Goal: Find contact information: Obtain details needed to contact an individual or organization

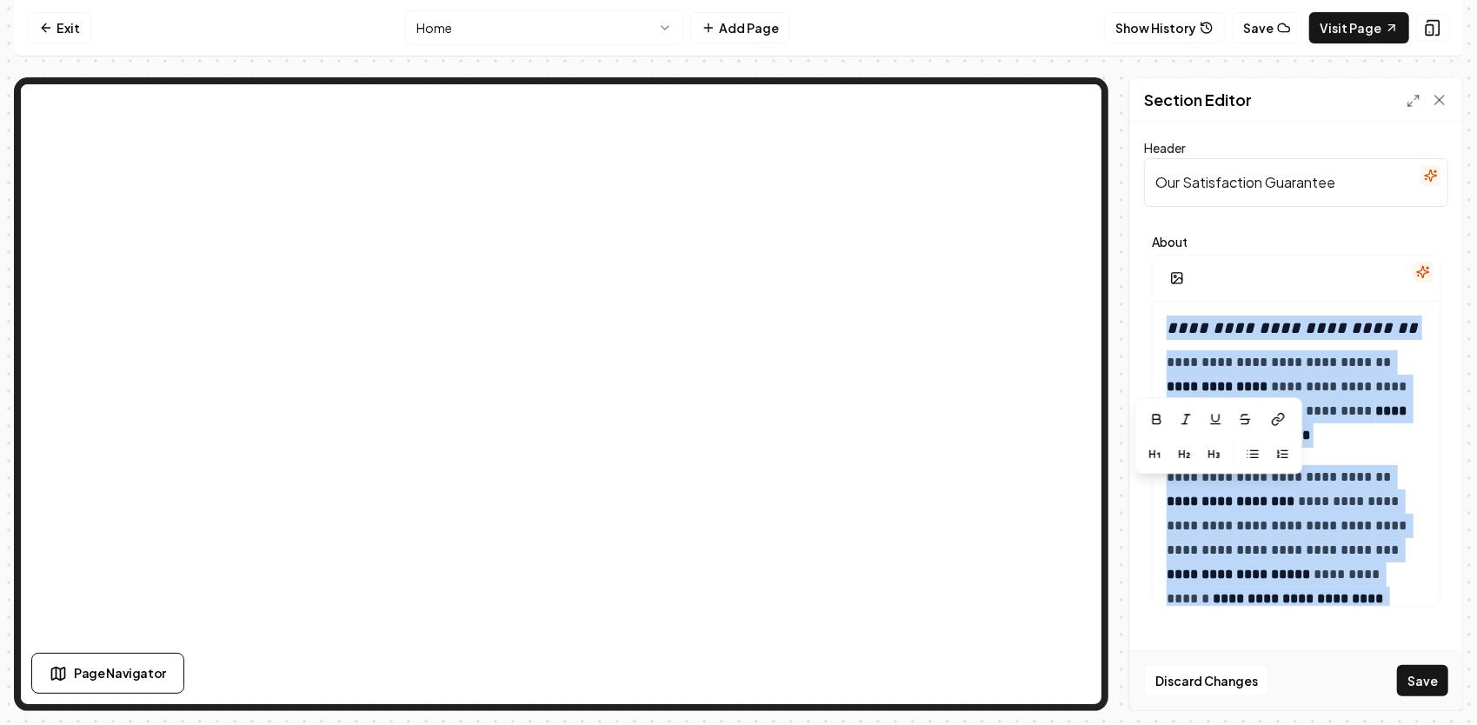
scroll to position [545, 0]
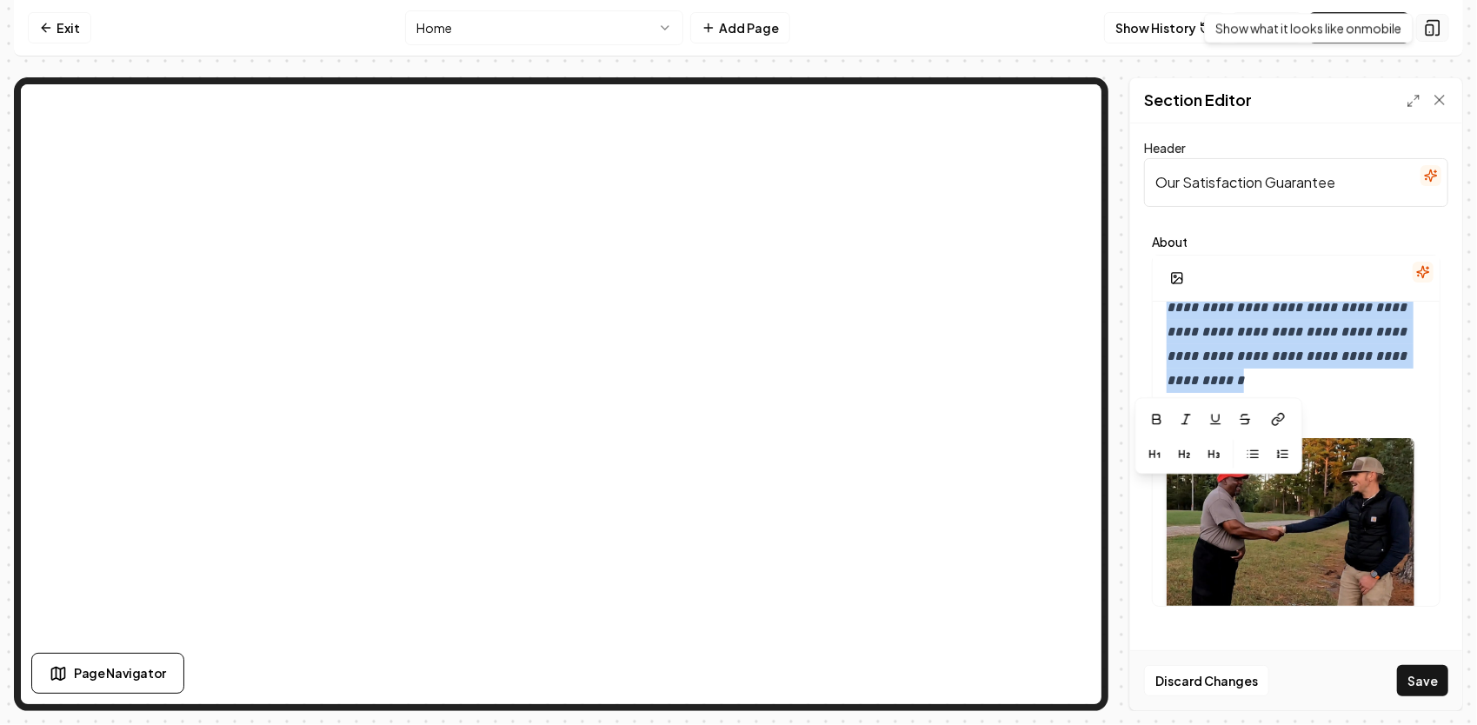
click at [1432, 28] on icon at bounding box center [1432, 27] width 17 height 17
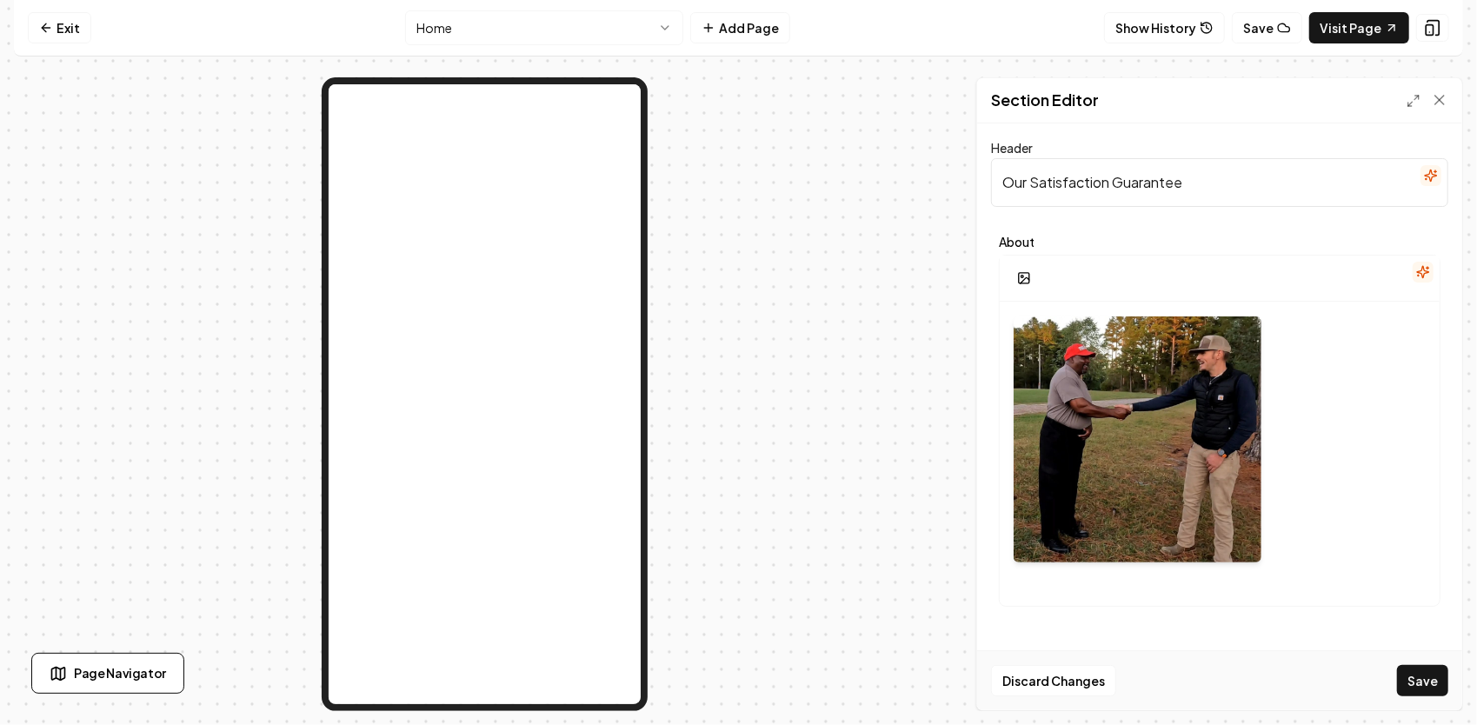
scroll to position [399, 0]
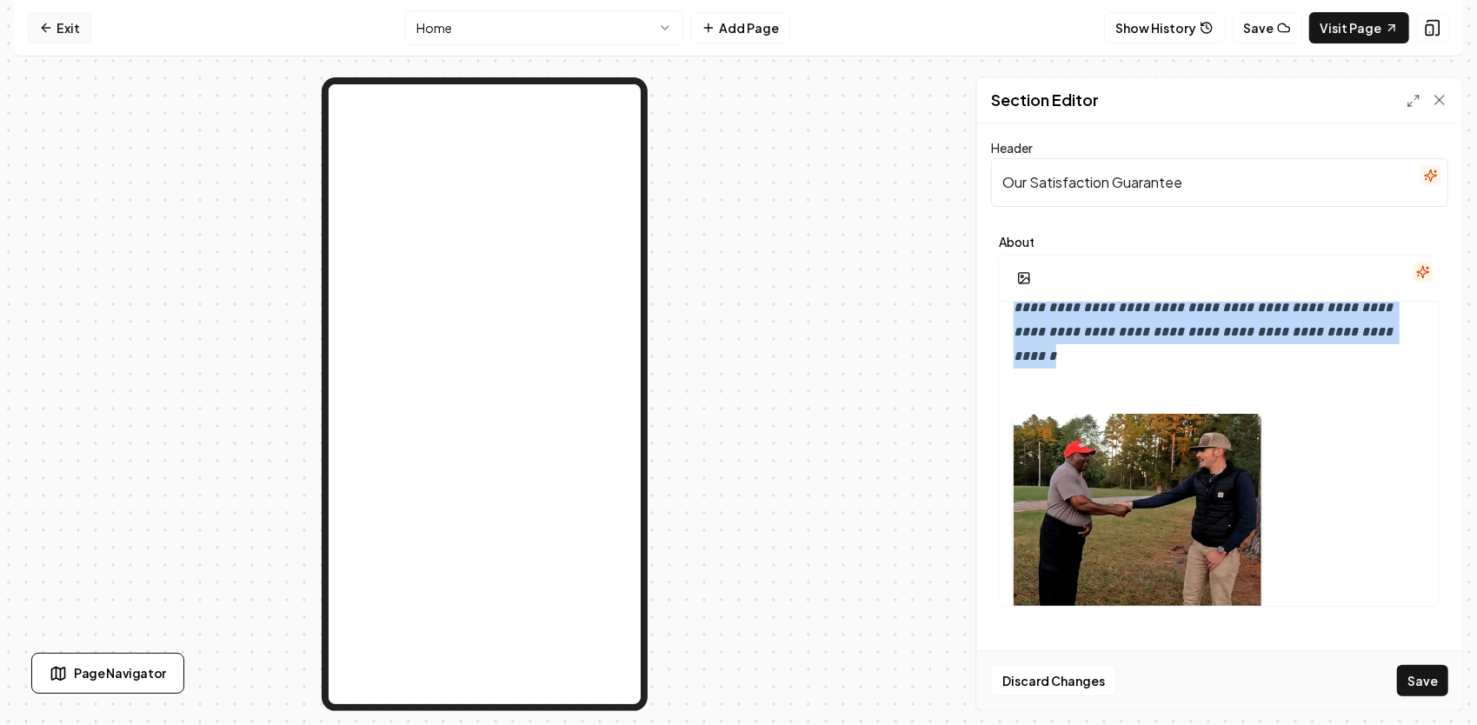
click at [61, 24] on link "Exit" at bounding box center [59, 27] width 63 height 31
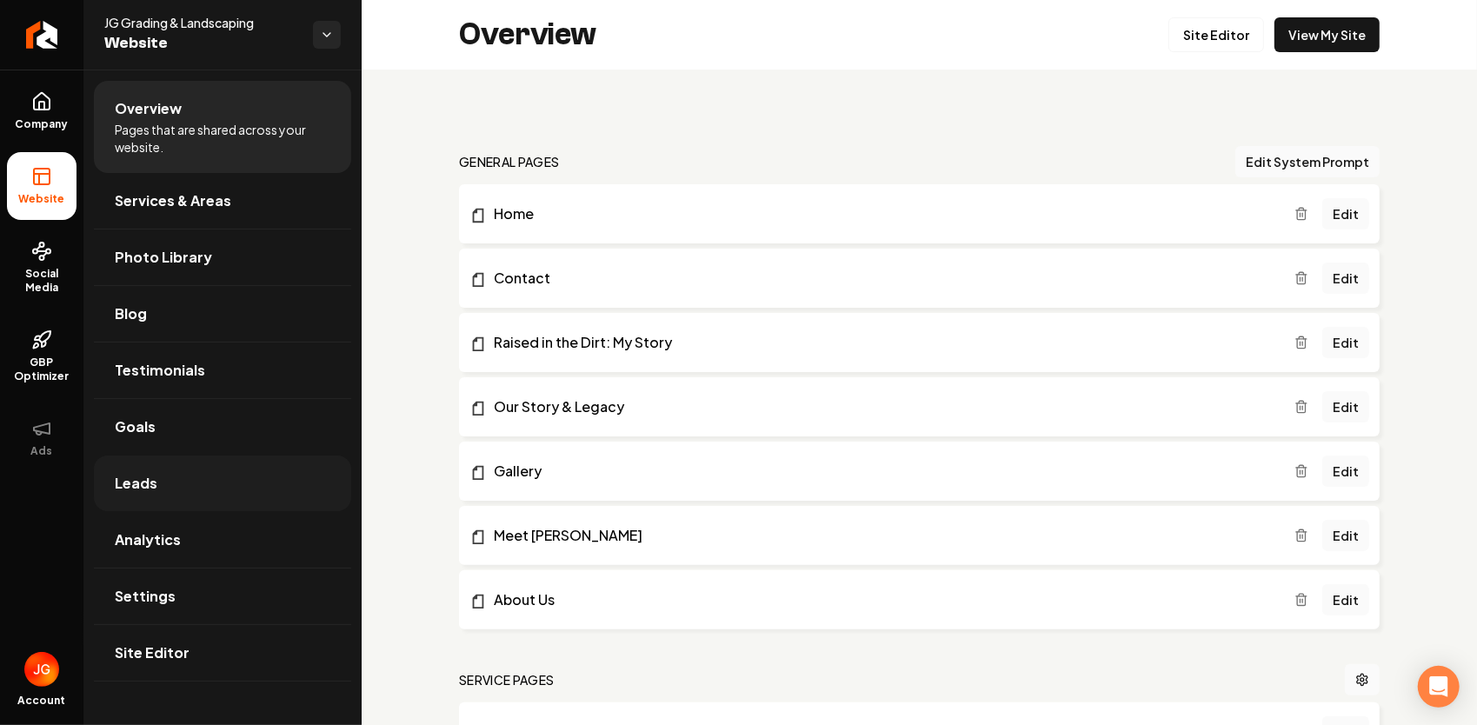
click at [179, 494] on link "Leads" at bounding box center [222, 484] width 257 height 56
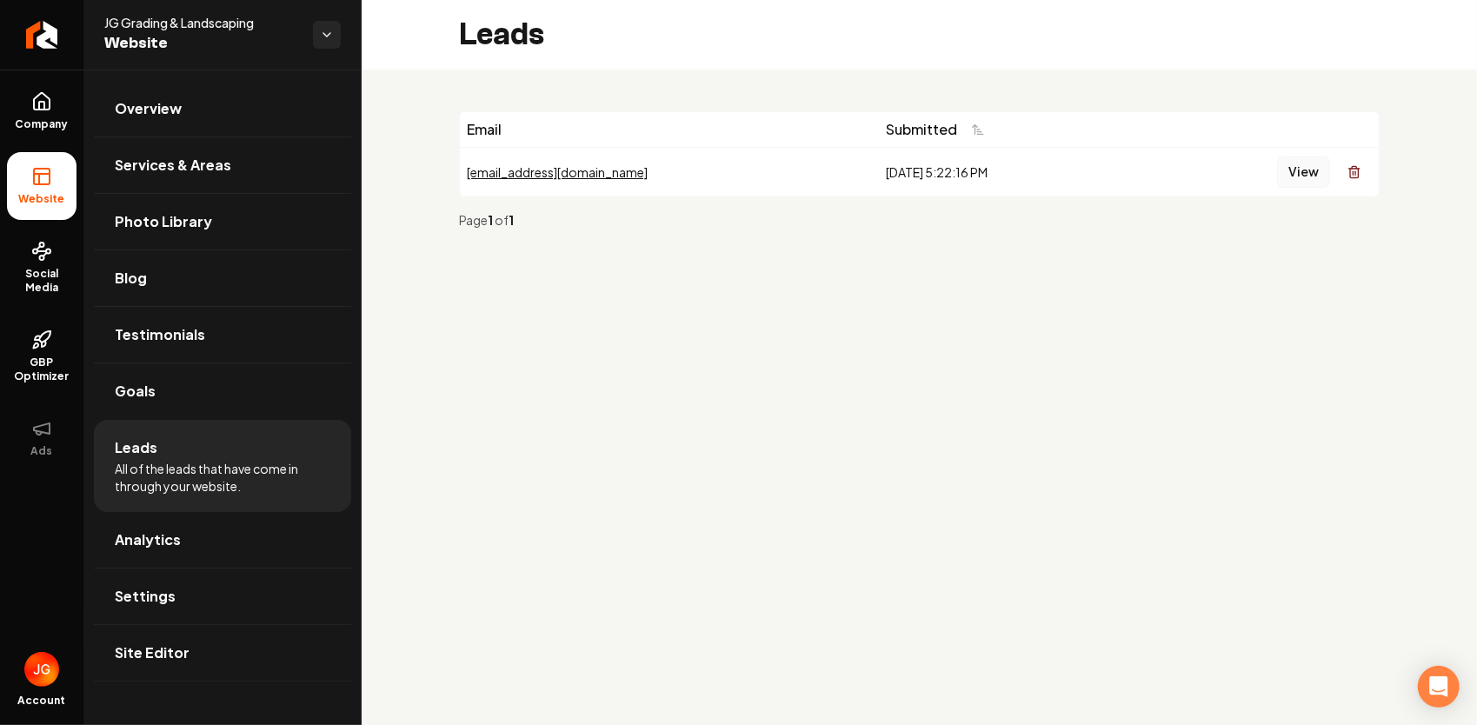
click at [1313, 175] on button "View" at bounding box center [1303, 171] width 53 height 31
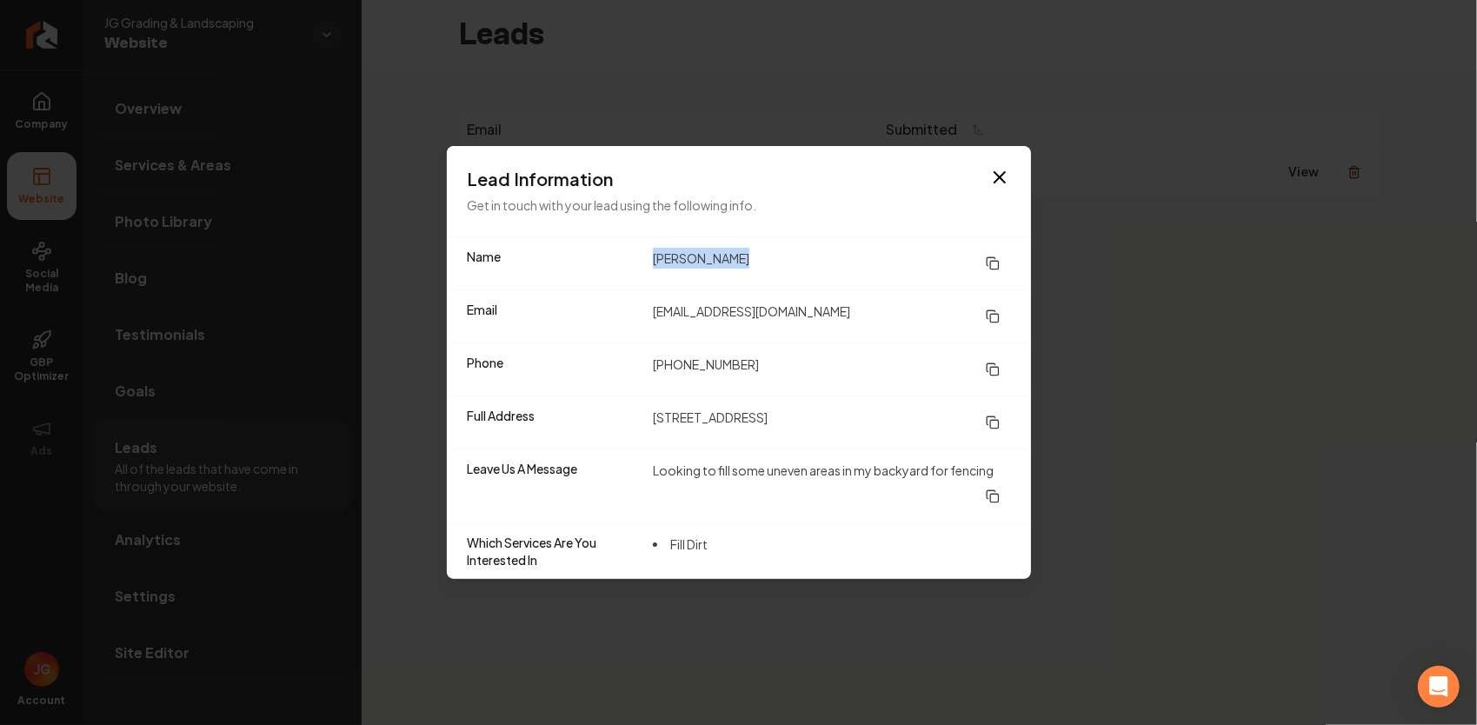
drag, startPoint x: 652, startPoint y: 261, endPoint x: 759, endPoint y: 265, distance: 107.0
click at [759, 265] on dd "[PERSON_NAME]" at bounding box center [831, 263] width 357 height 31
copy dd "[PERSON_NAME]"
drag, startPoint x: 803, startPoint y: 311, endPoint x: 629, endPoint y: 296, distance: 175.4
click at [629, 296] on div "Email [EMAIL_ADDRESS][DOMAIN_NAME]" at bounding box center [739, 315] width 584 height 53
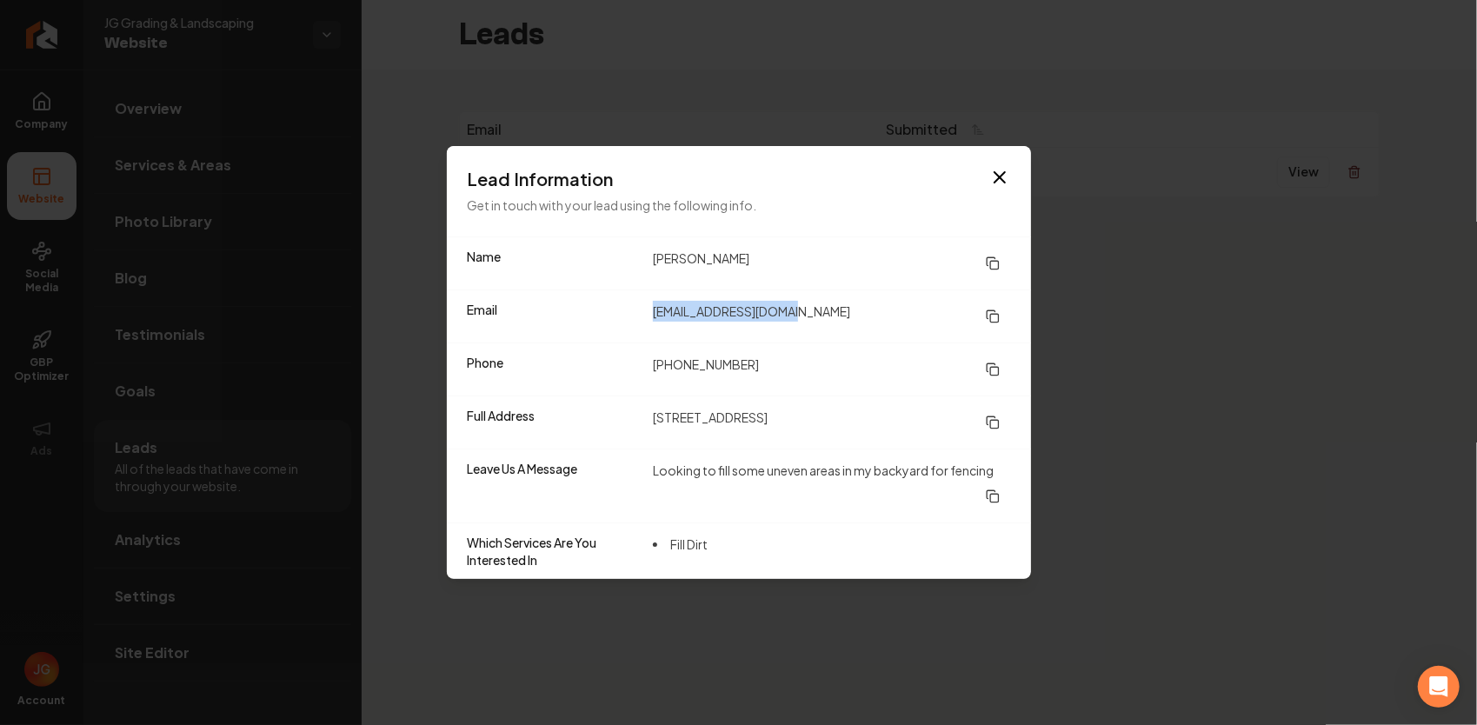
copy div "[EMAIL_ADDRESS][DOMAIN_NAME]"
drag, startPoint x: 745, startPoint y: 372, endPoint x: 650, endPoint y: 367, distance: 94.9
click at [650, 367] on div "Phone [PHONE_NUMBER]" at bounding box center [739, 369] width 584 height 53
copy dd "[PHONE_NUMBER]"
drag, startPoint x: 657, startPoint y: 422, endPoint x: 814, endPoint y: 419, distance: 156.5
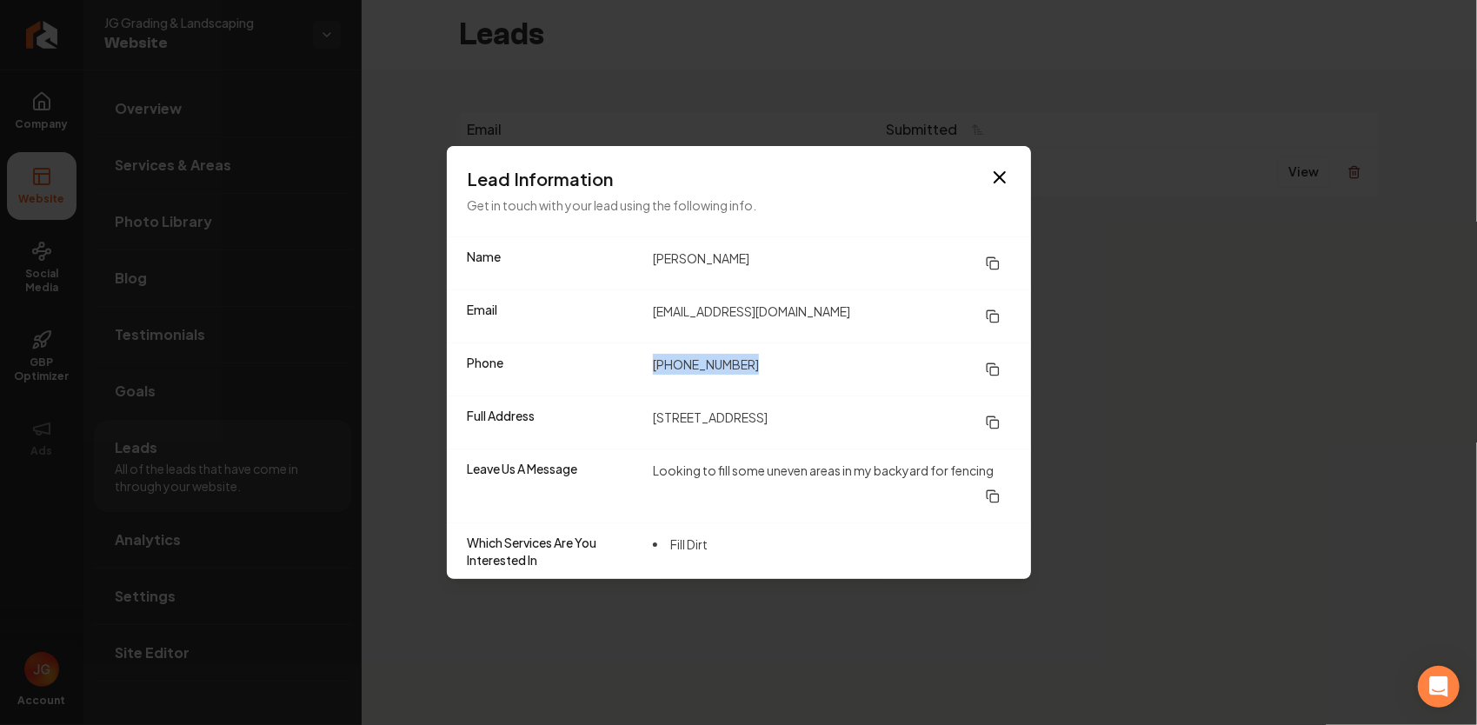
click at [814, 419] on dd "[STREET_ADDRESS]" at bounding box center [831, 422] width 357 height 31
drag, startPoint x: 814, startPoint y: 419, endPoint x: 800, endPoint y: 418, distance: 13.9
click at [802, 421] on dd "[STREET_ADDRESS]" at bounding box center [831, 422] width 357 height 31
drag, startPoint x: 800, startPoint y: 417, endPoint x: 643, endPoint y: 419, distance: 156.5
click at [643, 419] on div "Full Address [STREET_ADDRESS]" at bounding box center [739, 422] width 584 height 53
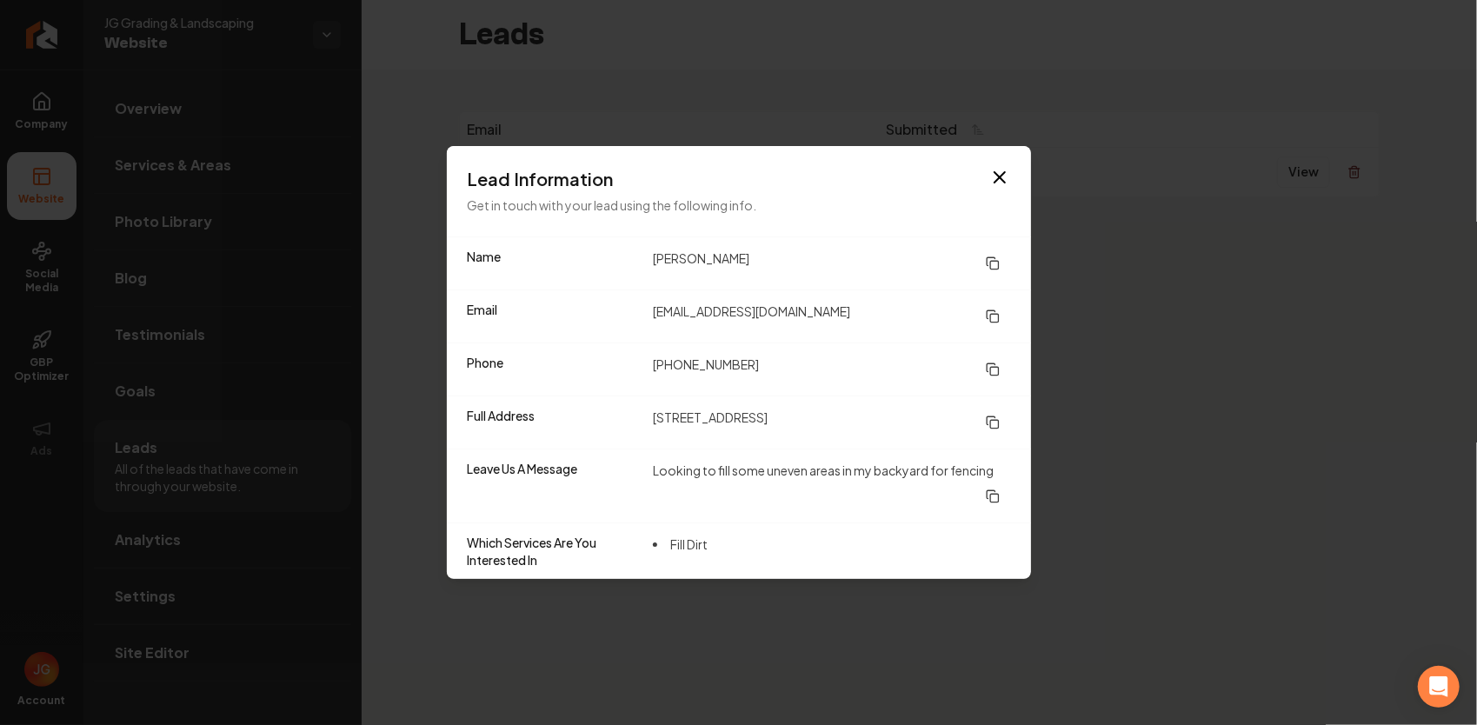
copy div "[STREET_ADDRESS]"
